Goal: Transaction & Acquisition: Download file/media

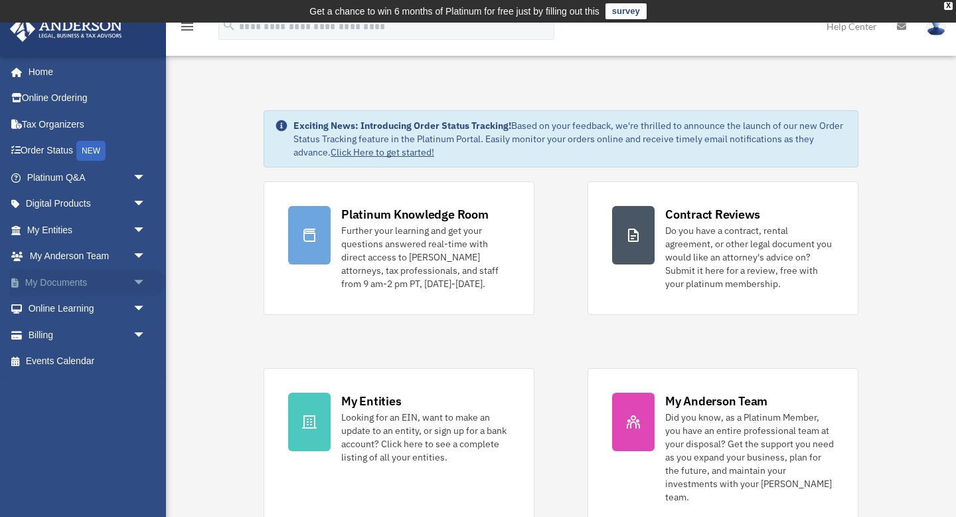
click at [140, 282] on span "arrow_drop_down" at bounding box center [146, 282] width 27 height 27
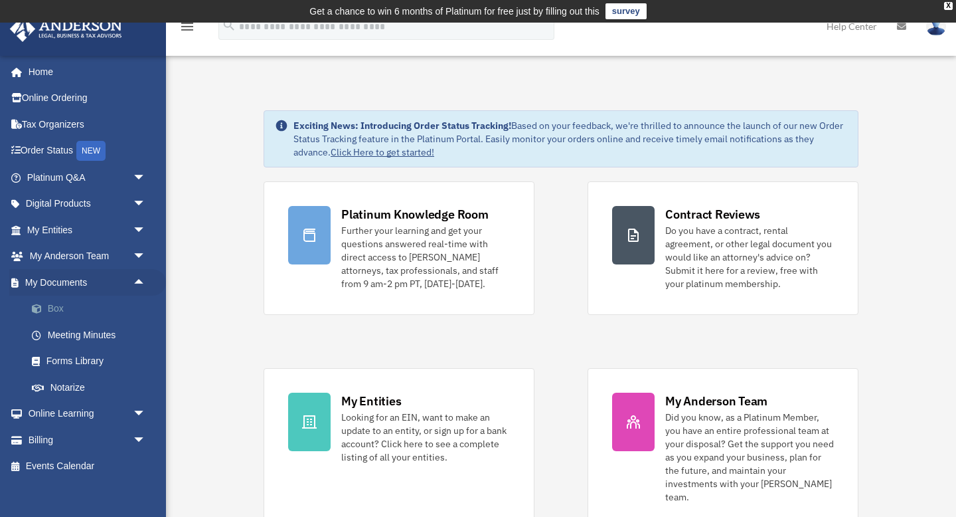
click at [63, 308] on link "Box" at bounding box center [92, 309] width 147 height 27
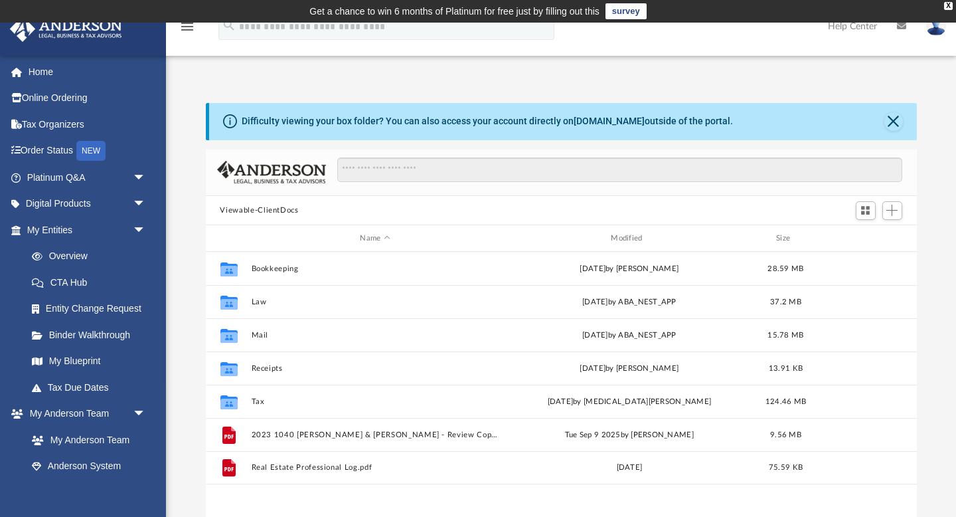
scroll to position [302, 711]
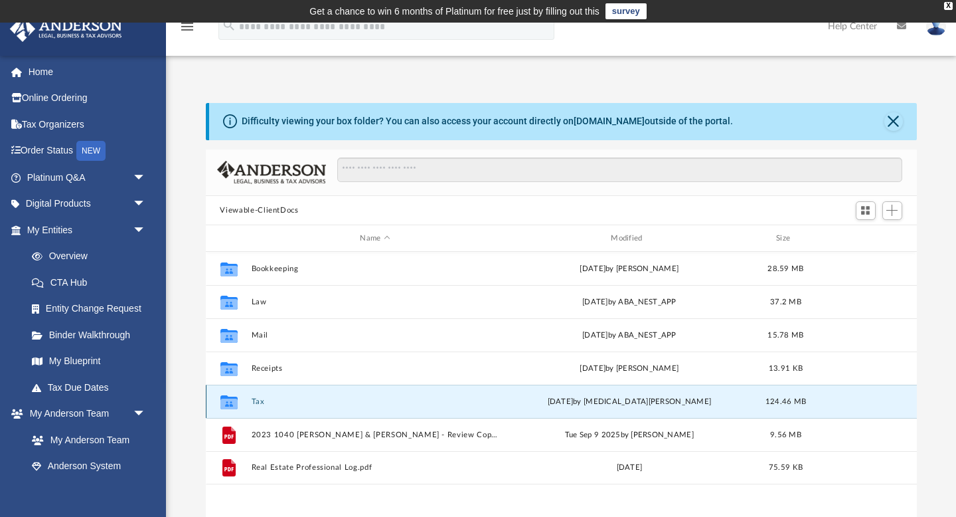
click at [260, 401] on button "Tax" at bounding box center [375, 401] width 248 height 9
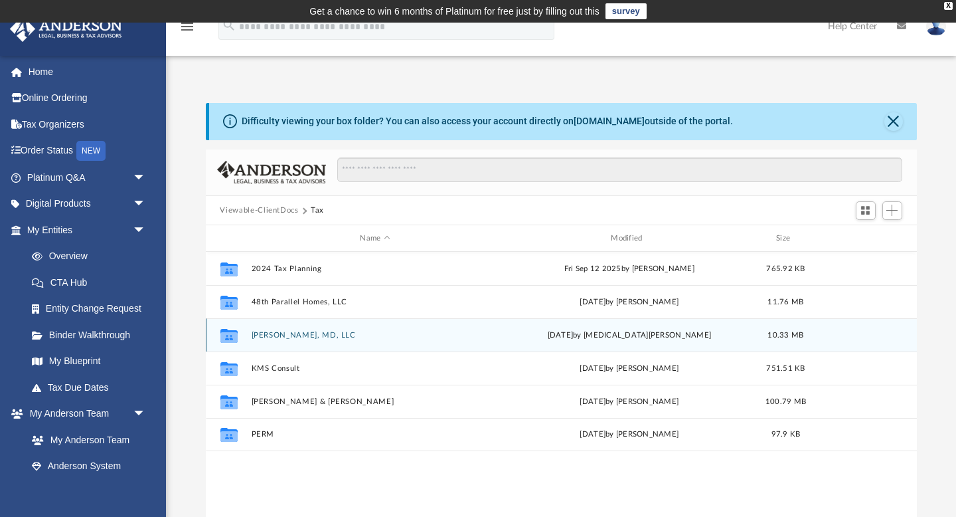
click at [289, 332] on button "[PERSON_NAME], MD, LLC" at bounding box center [375, 335] width 248 height 9
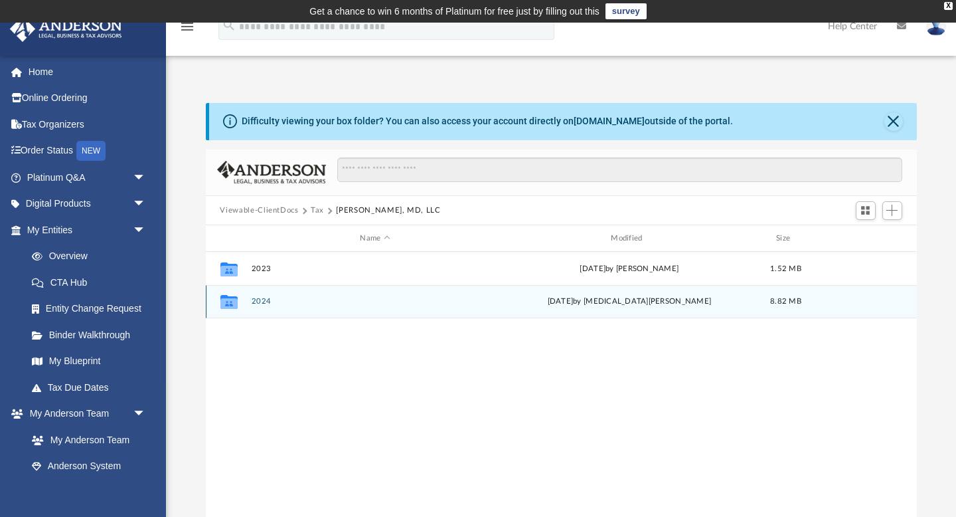
click at [259, 298] on button "2024" at bounding box center [375, 302] width 248 height 9
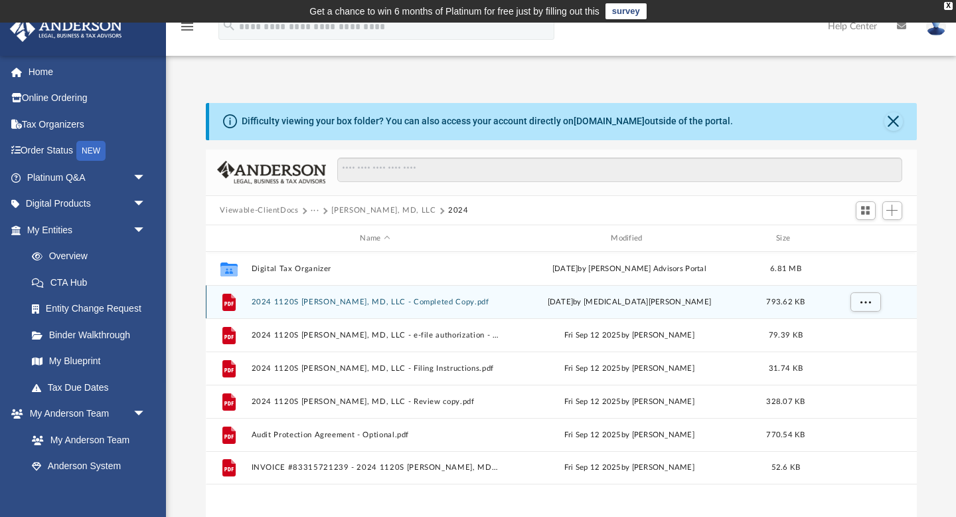
click at [298, 300] on button "2024 1120S [PERSON_NAME], MD, LLC - Completed Copy.pdf" at bounding box center [375, 302] width 248 height 9
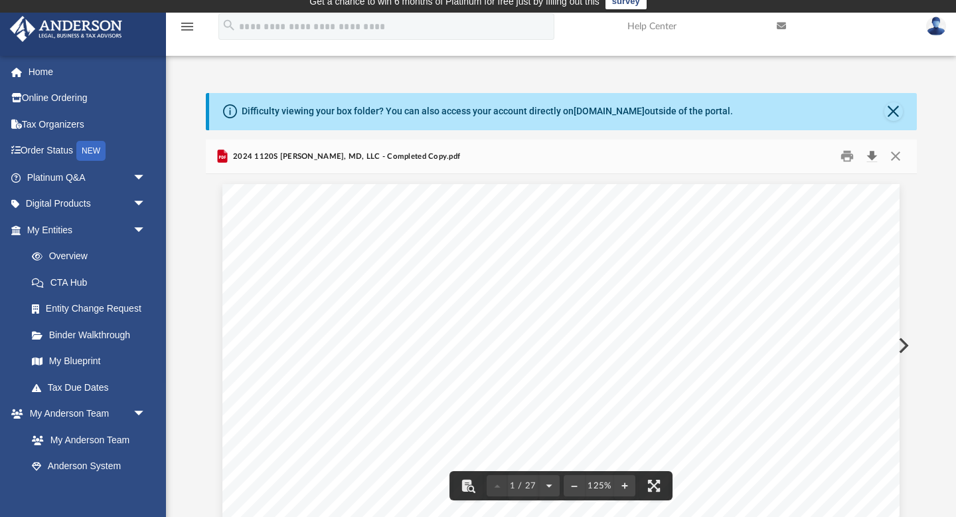
click at [875, 153] on button "Download" at bounding box center [873, 156] width 24 height 21
